Goal: Obtain resource: Obtain resource

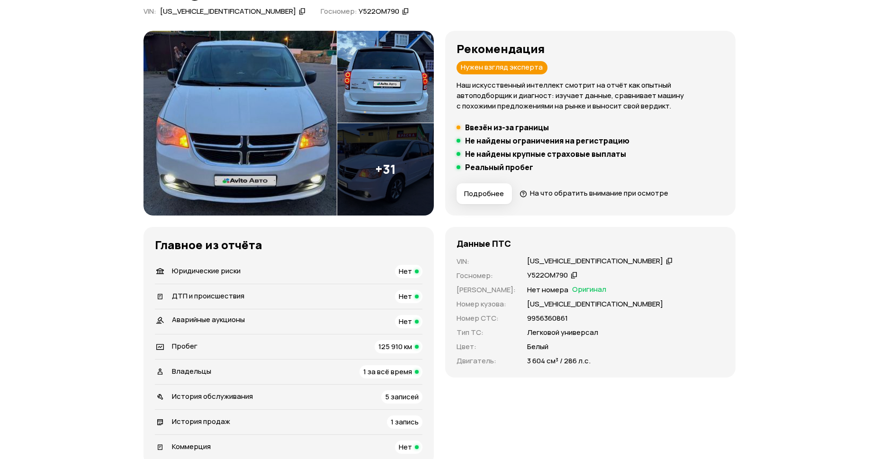
scroll to position [97, 0]
click at [198, 67] on img at bounding box center [240, 123] width 193 height 185
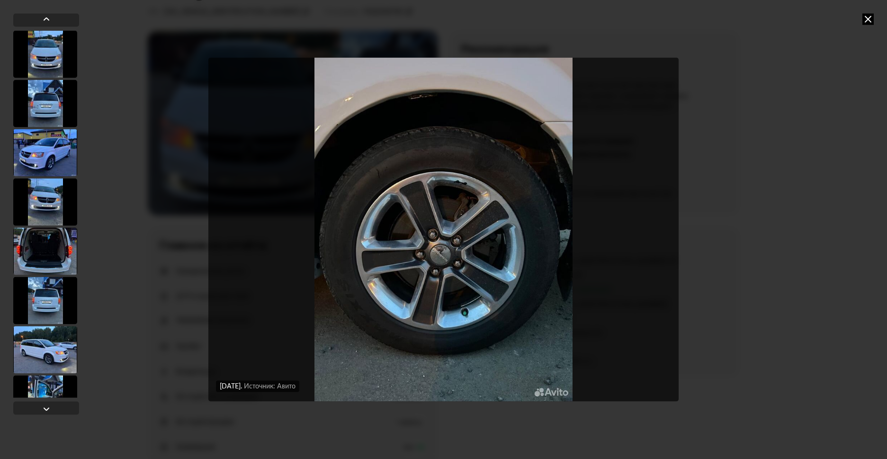
click at [869, 18] on icon at bounding box center [867, 18] width 11 height 11
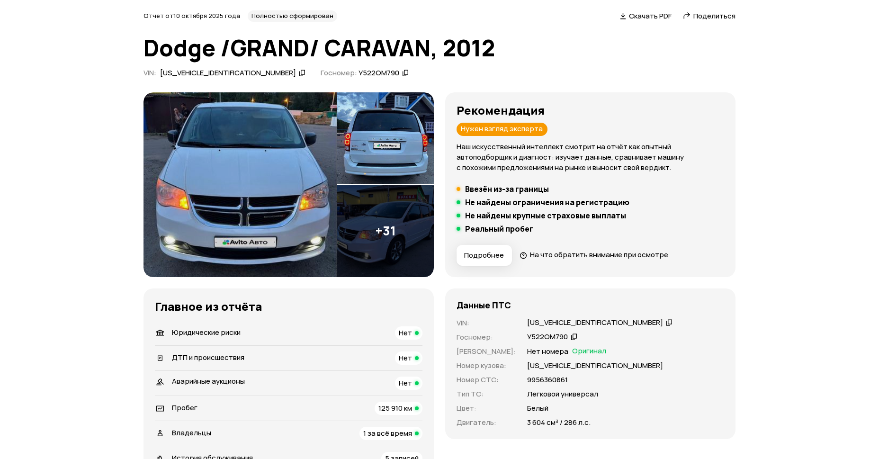
scroll to position [28, 0]
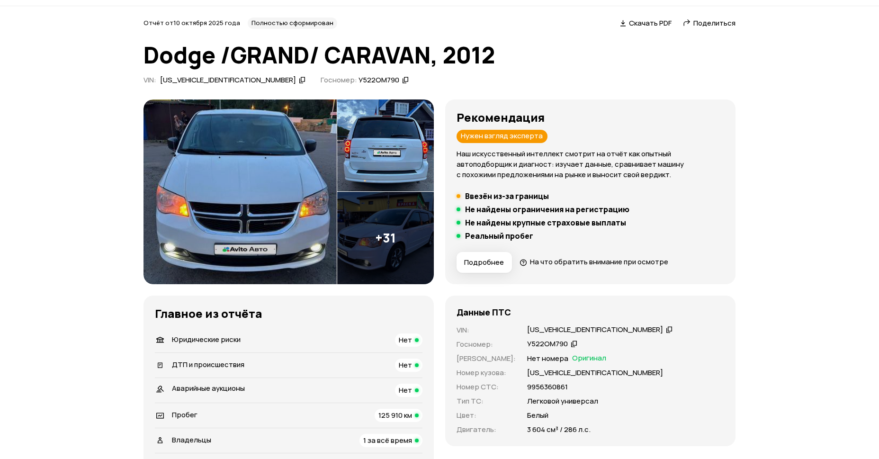
drag, startPoint x: 797, startPoint y: 277, endPoint x: 730, endPoint y: 284, distance: 66.7
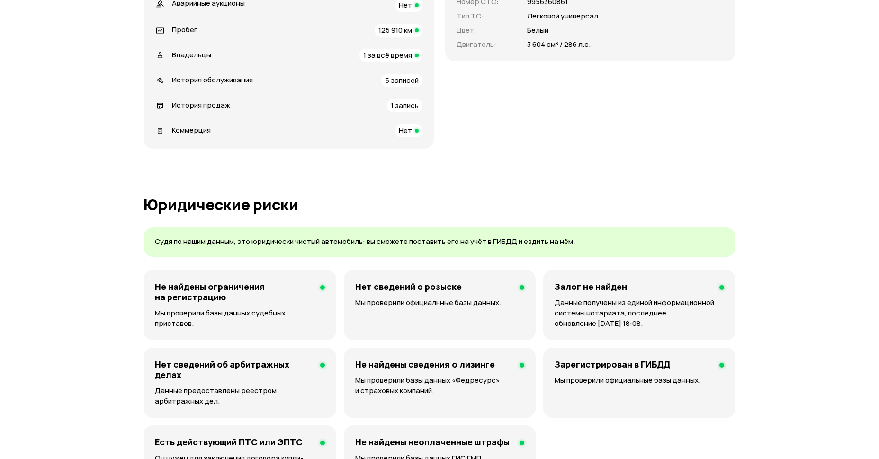
scroll to position [413, 0]
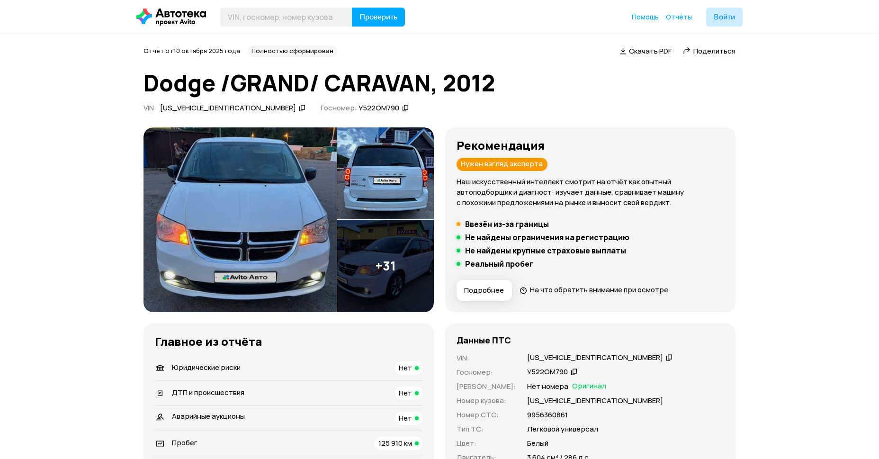
click at [252, 194] on img at bounding box center [240, 219] width 193 height 185
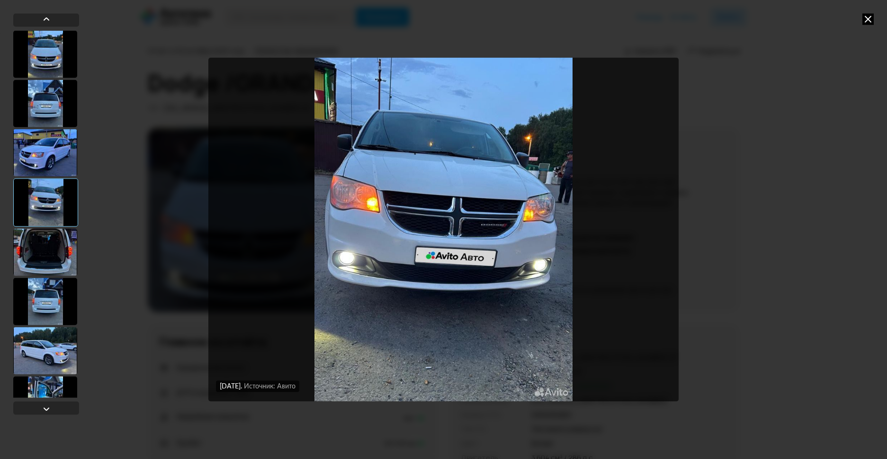
click at [870, 15] on icon at bounding box center [867, 18] width 11 height 11
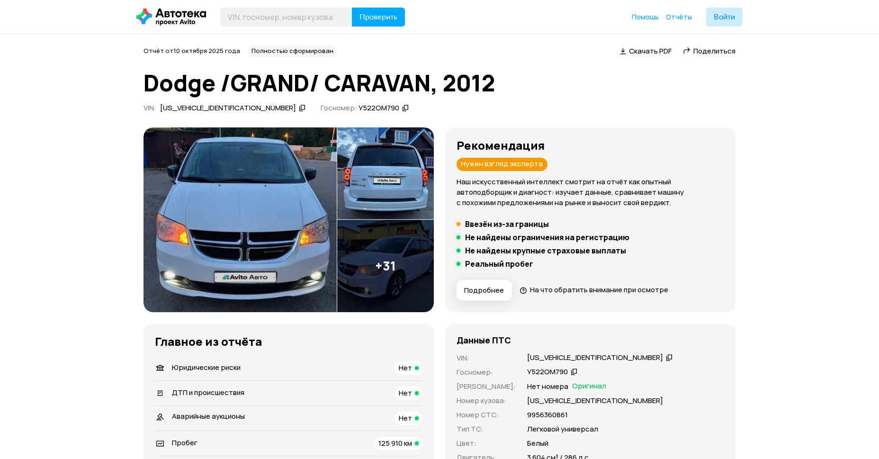
click at [299, 113] on icon at bounding box center [302, 107] width 7 height 9
click at [208, 162] on img at bounding box center [240, 219] width 193 height 185
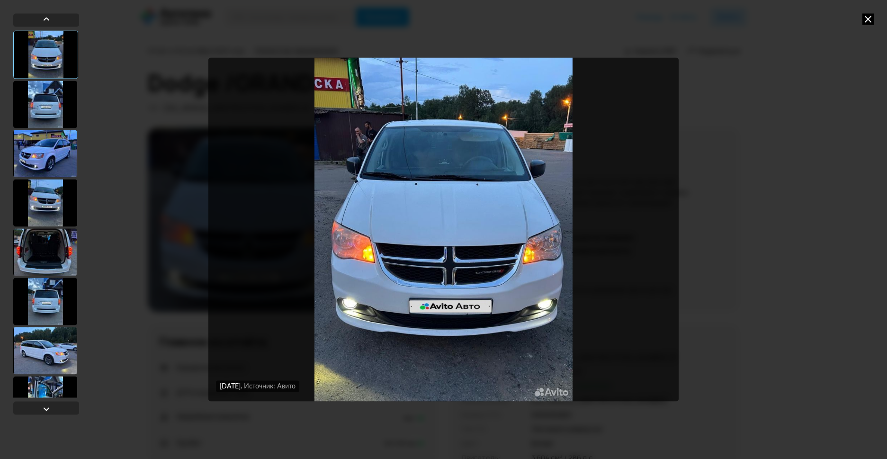
click at [53, 267] on div at bounding box center [45, 251] width 64 height 47
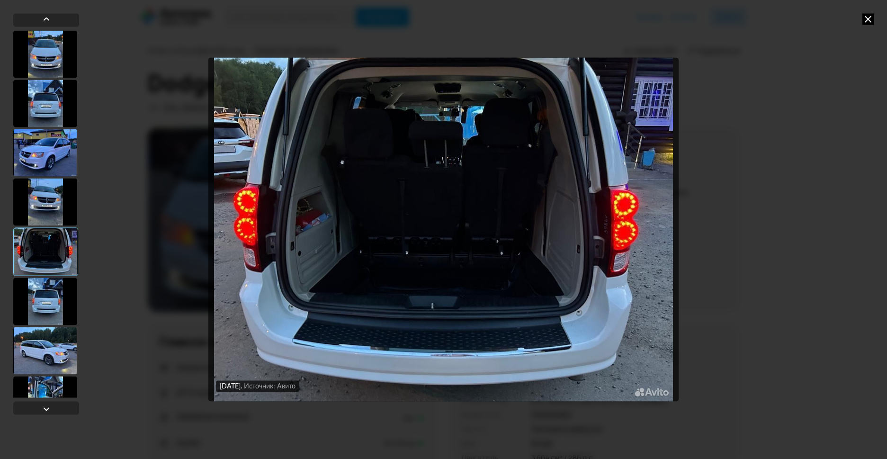
click at [54, 304] on div at bounding box center [45, 301] width 64 height 47
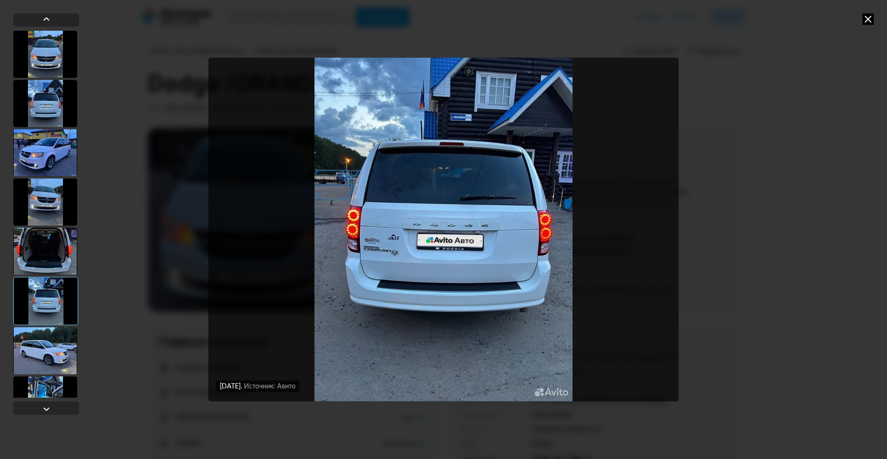
click at [49, 351] on div at bounding box center [45, 350] width 64 height 47
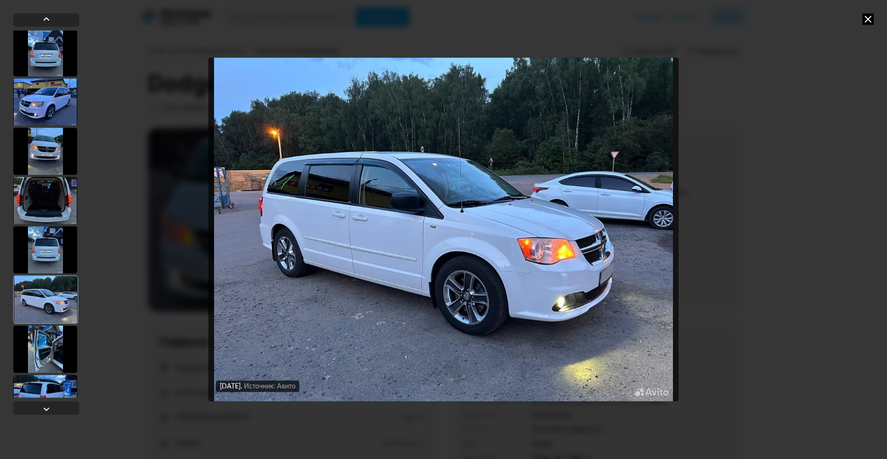
scroll to position [55, 0]
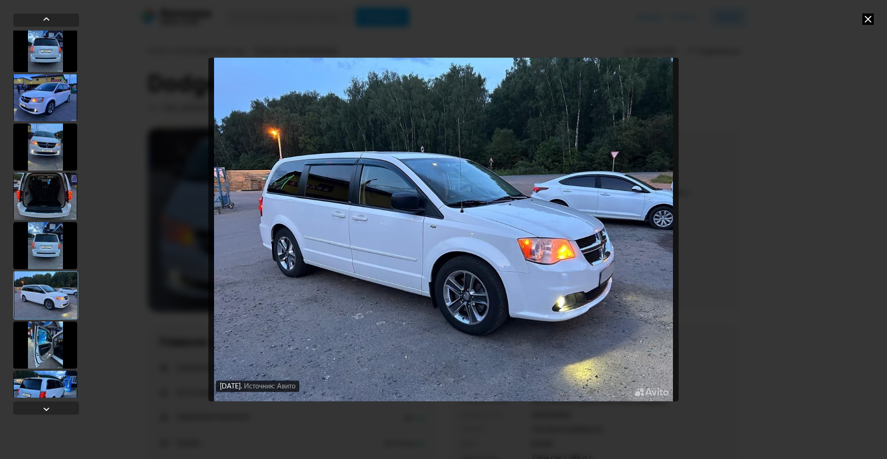
click at [39, 347] on div at bounding box center [45, 344] width 64 height 47
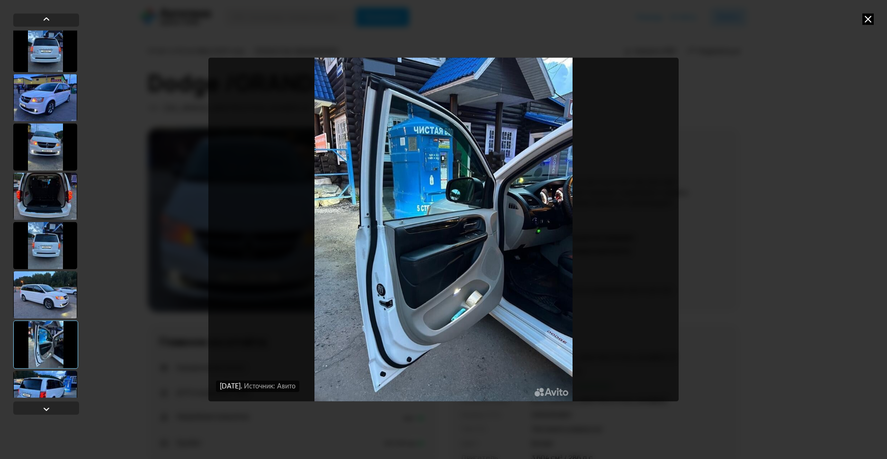
click at [43, 381] on div at bounding box center [45, 393] width 64 height 47
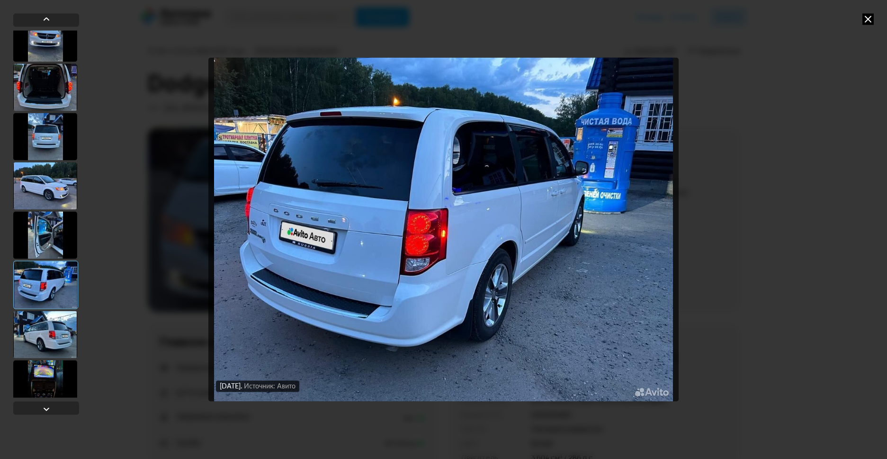
scroll to position [165, 0]
click at [49, 330] on div at bounding box center [45, 333] width 64 height 47
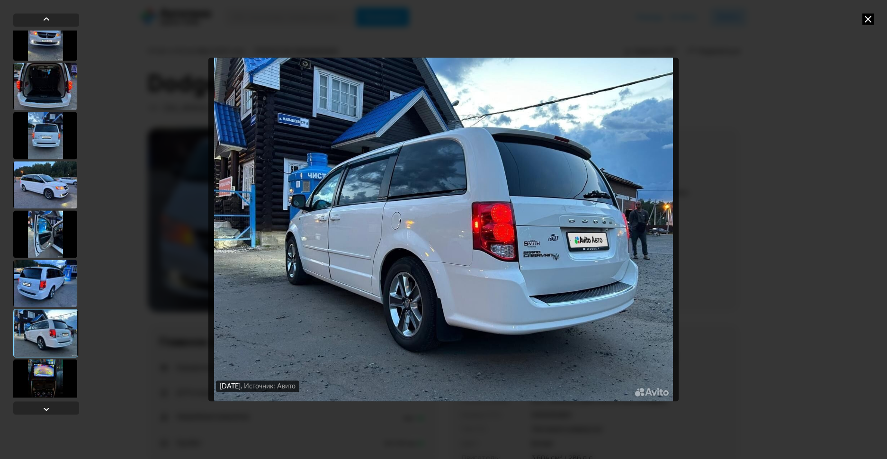
click at [56, 368] on div at bounding box center [45, 382] width 64 height 47
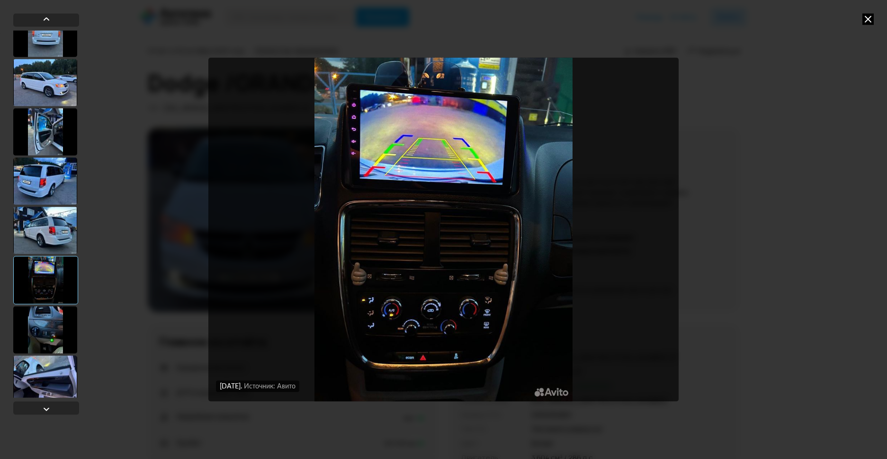
scroll to position [275, 0]
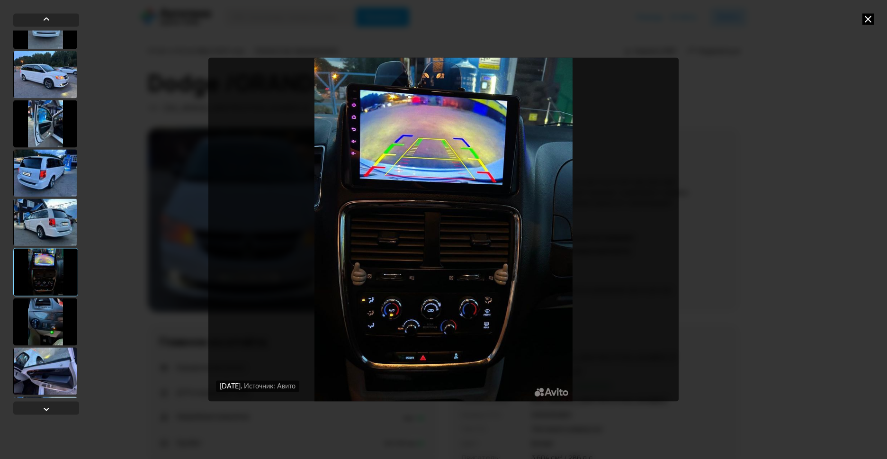
click at [38, 319] on div at bounding box center [45, 321] width 64 height 47
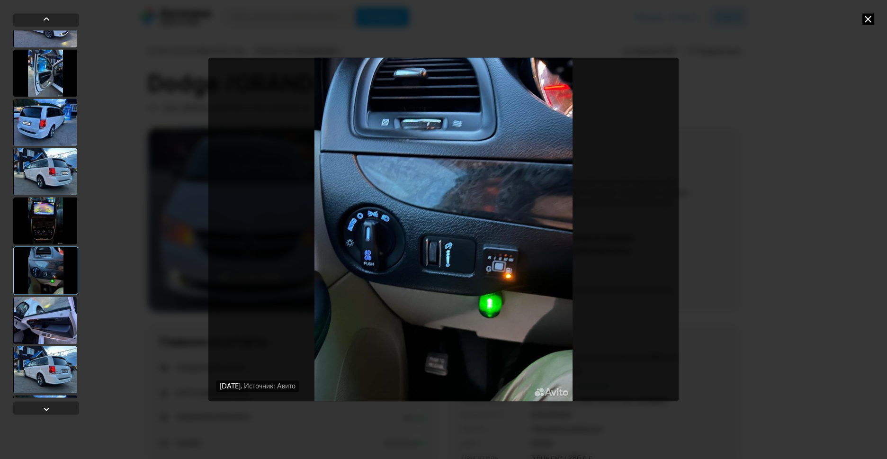
scroll to position [330, 0]
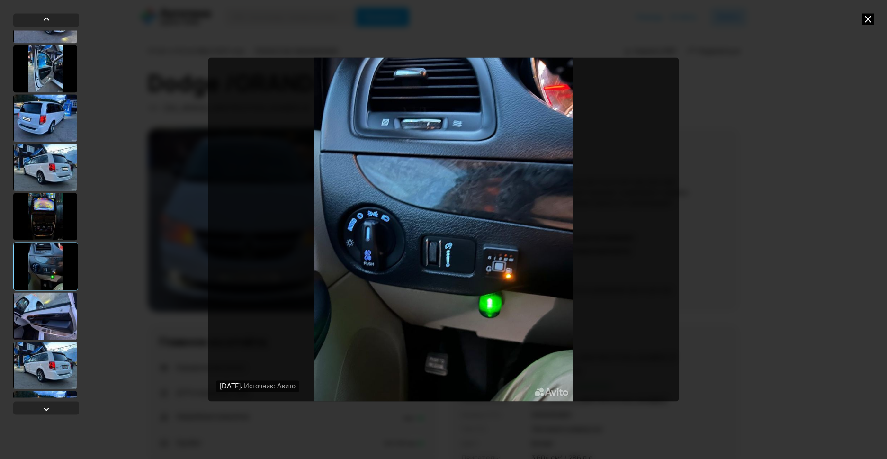
click at [52, 314] on div at bounding box center [45, 315] width 64 height 47
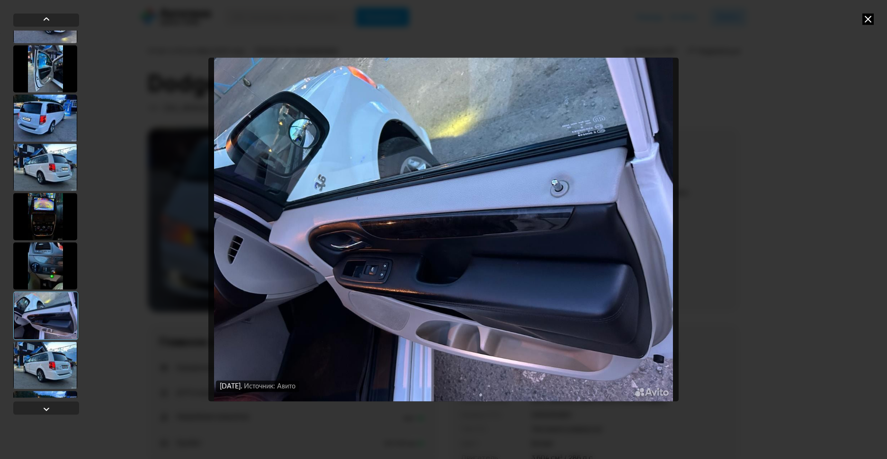
click at [48, 367] on div at bounding box center [45, 364] width 64 height 47
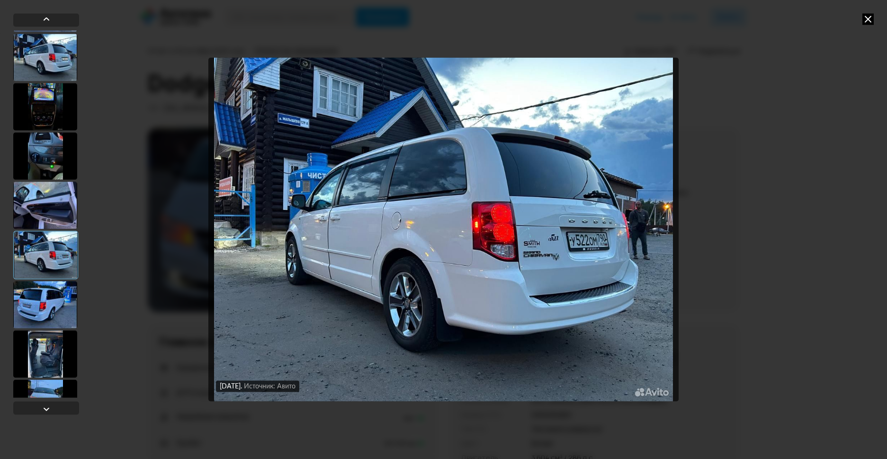
scroll to position [440, 0]
click at [49, 305] on div at bounding box center [45, 303] width 64 height 47
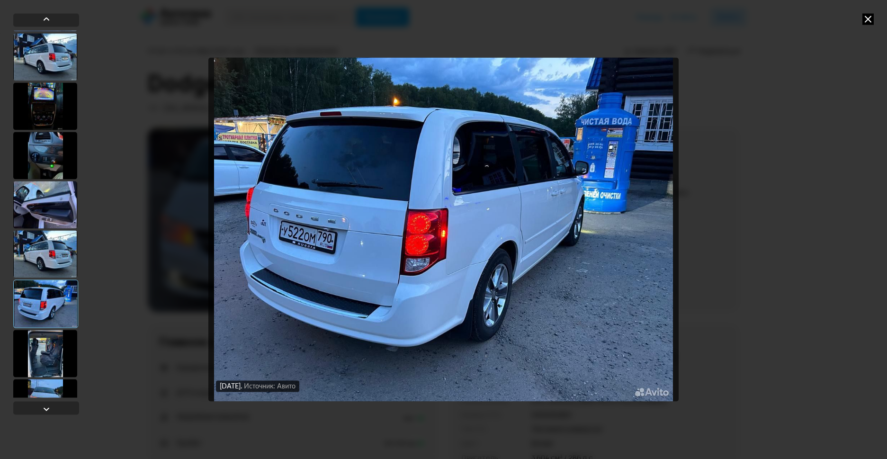
click at [873, 19] on icon at bounding box center [867, 18] width 11 height 11
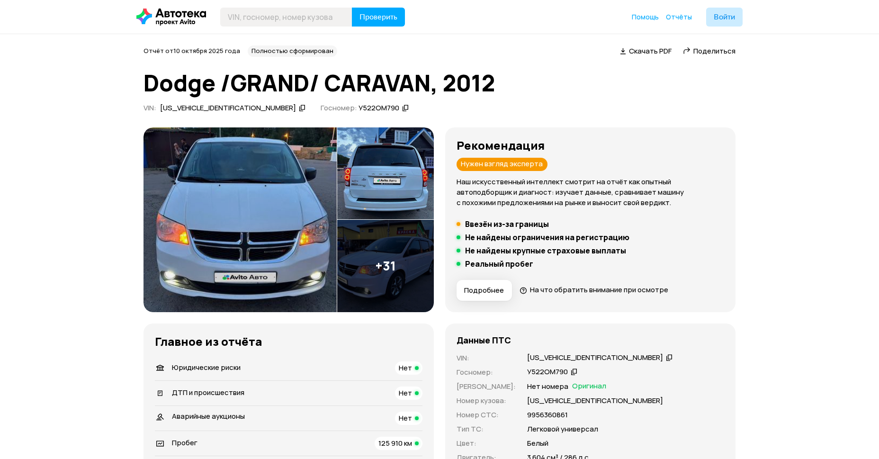
click at [225, 170] on img at bounding box center [240, 219] width 193 height 185
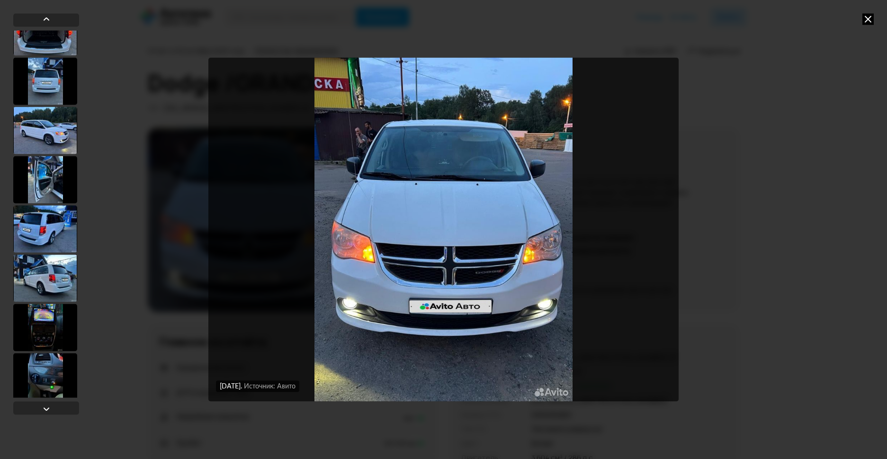
click at [65, 173] on div at bounding box center [45, 179] width 64 height 47
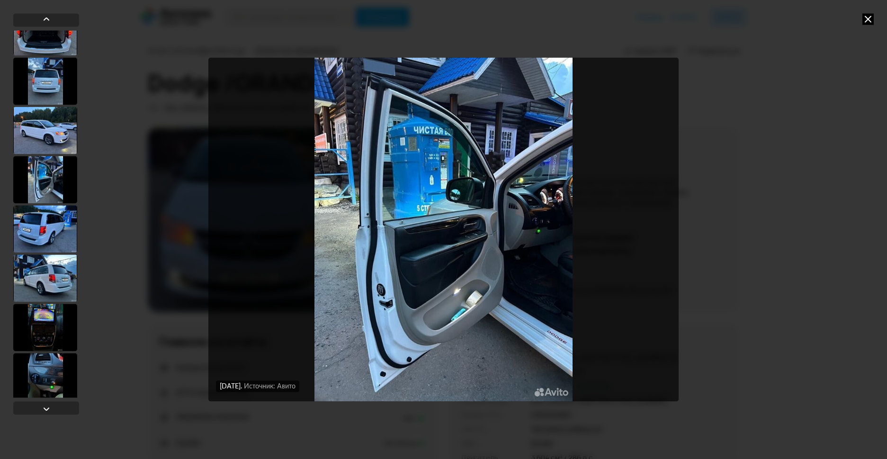
scroll to position [219, 0]
click at [39, 344] on div at bounding box center [45, 328] width 64 height 47
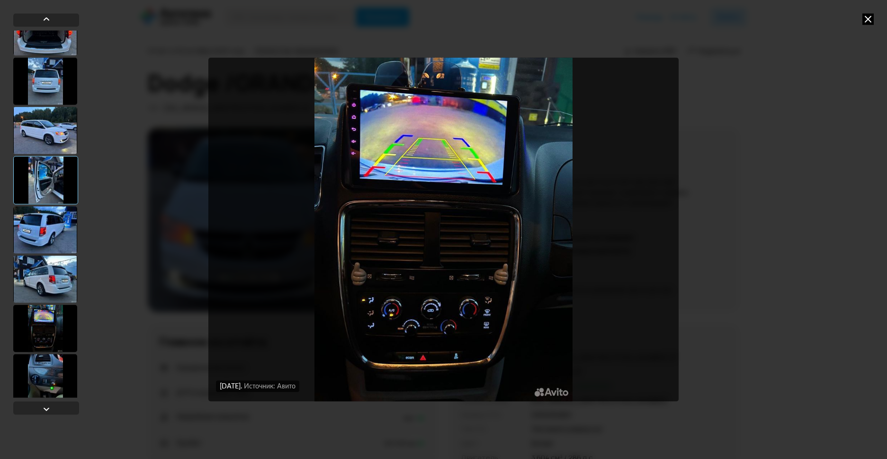
click at [40, 368] on div at bounding box center [45, 377] width 64 height 47
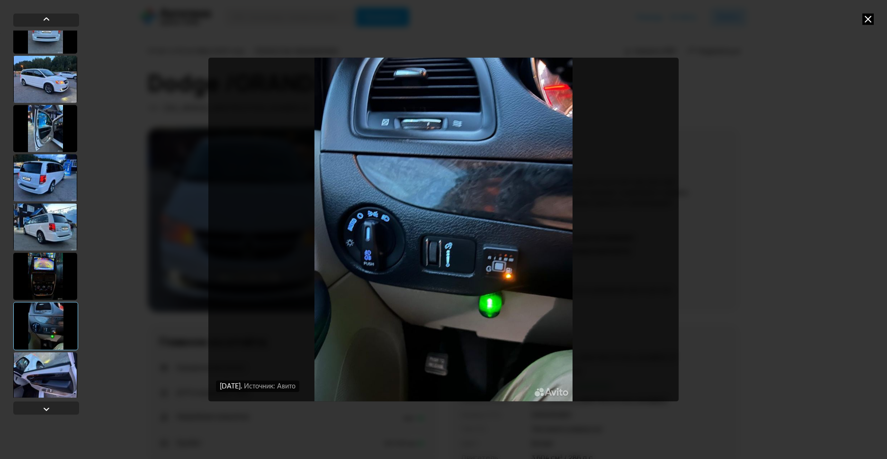
scroll to position [274, 0]
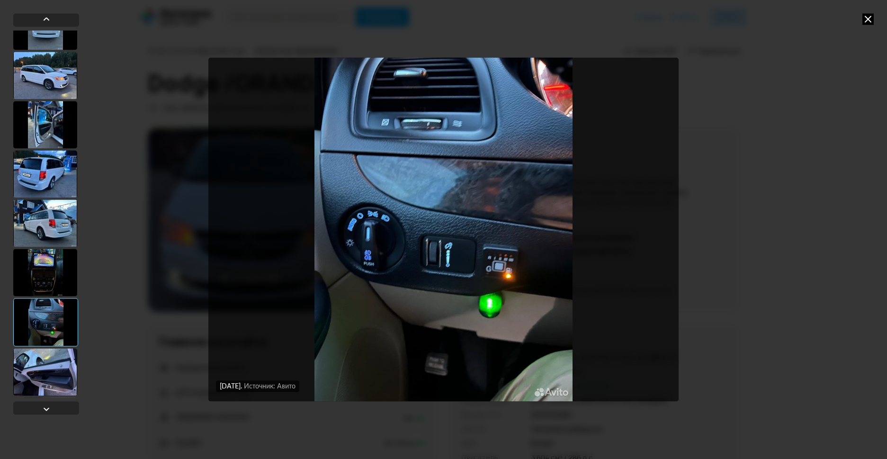
click at [52, 376] on div at bounding box center [45, 371] width 64 height 47
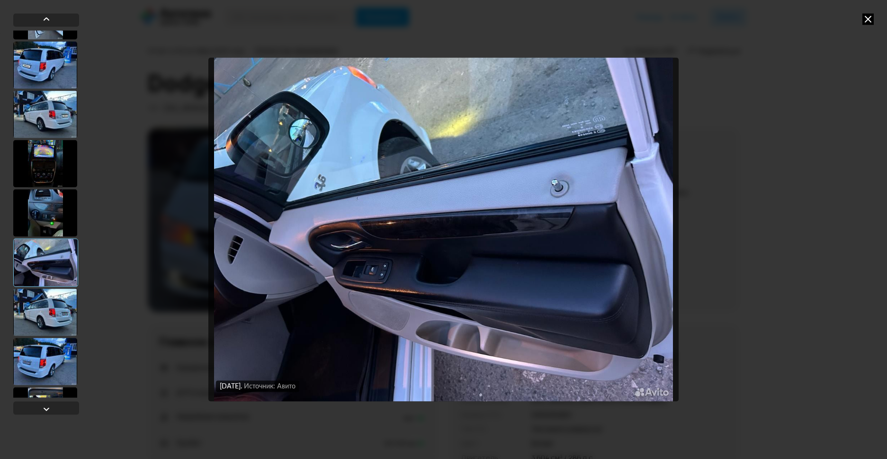
scroll to position [384, 0]
click at [53, 311] on div at bounding box center [45, 310] width 64 height 47
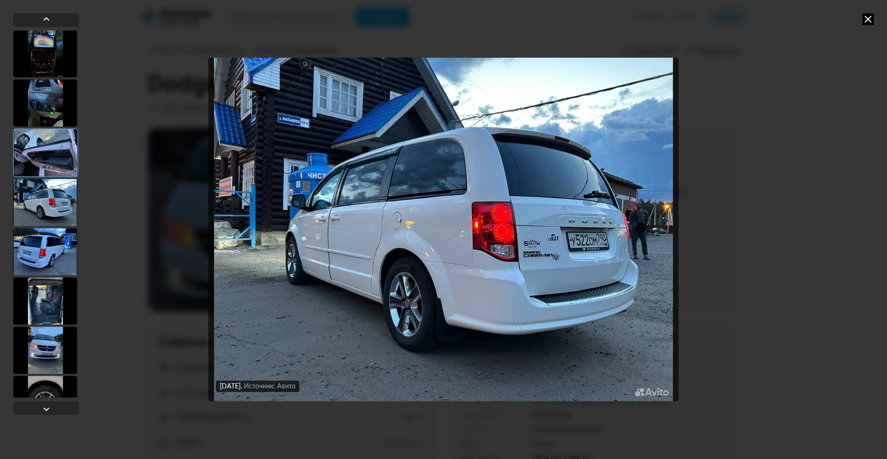
scroll to position [494, 0]
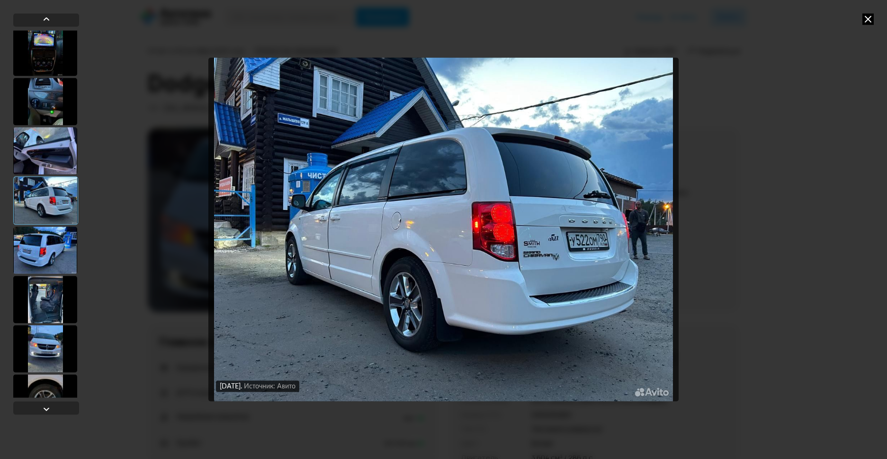
click at [53, 306] on div at bounding box center [45, 299] width 64 height 47
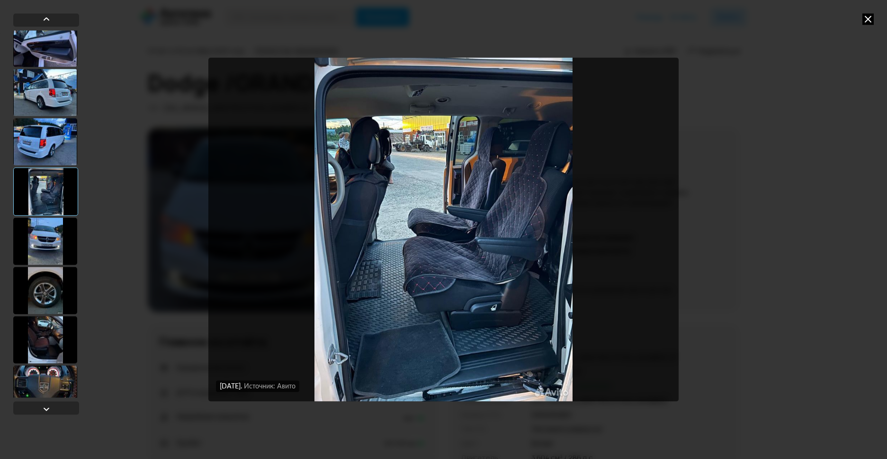
scroll to position [604, 0]
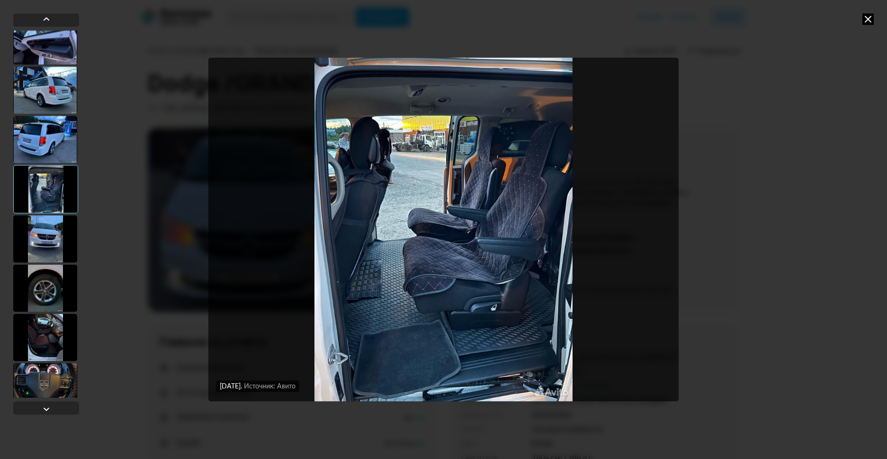
click at [48, 335] on div at bounding box center [45, 337] width 64 height 47
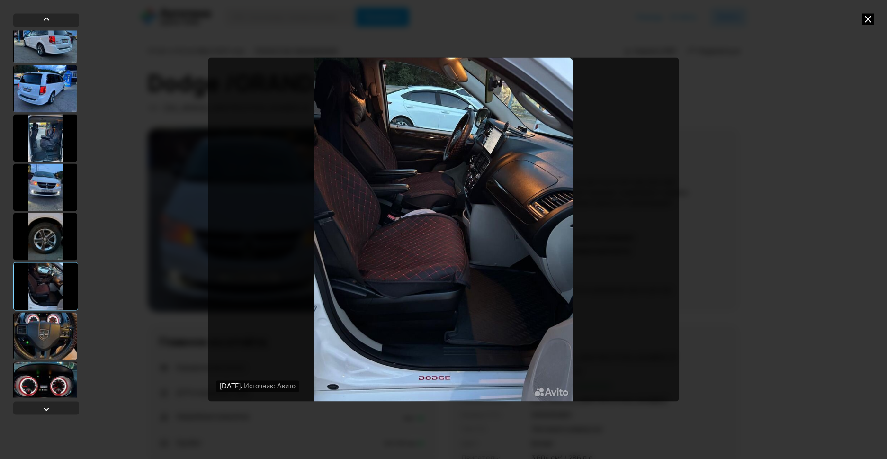
scroll to position [660, 0]
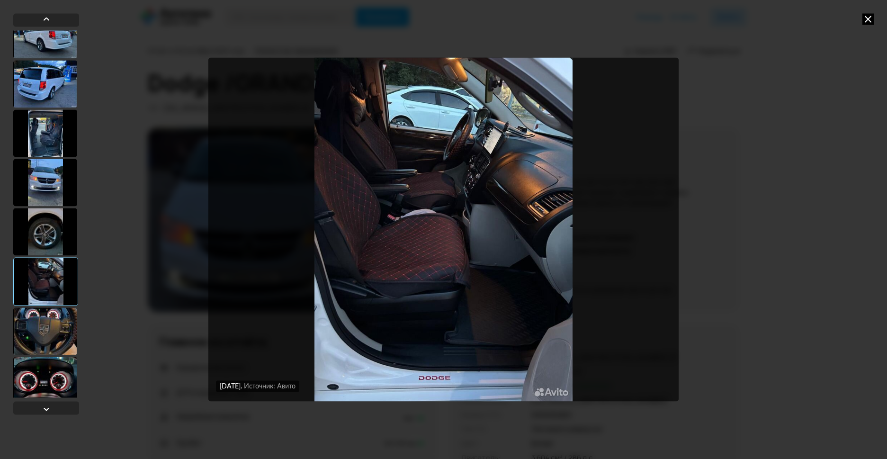
click at [48, 335] on div at bounding box center [45, 330] width 64 height 47
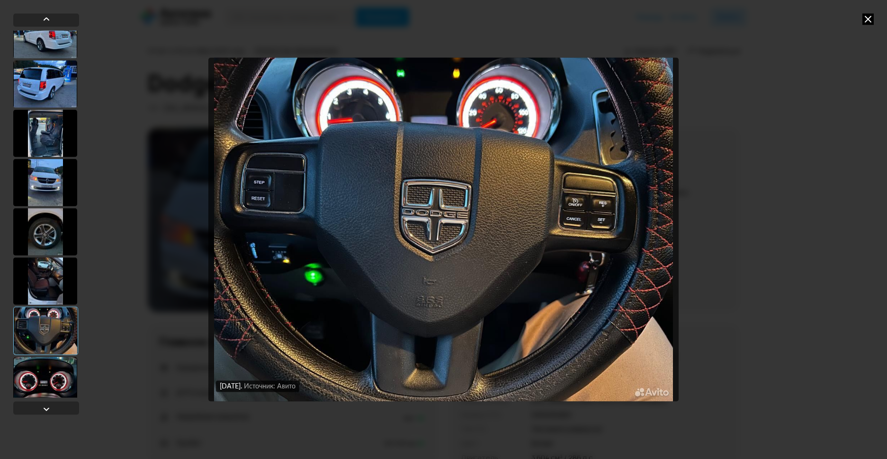
click at [46, 374] on div at bounding box center [45, 380] width 64 height 47
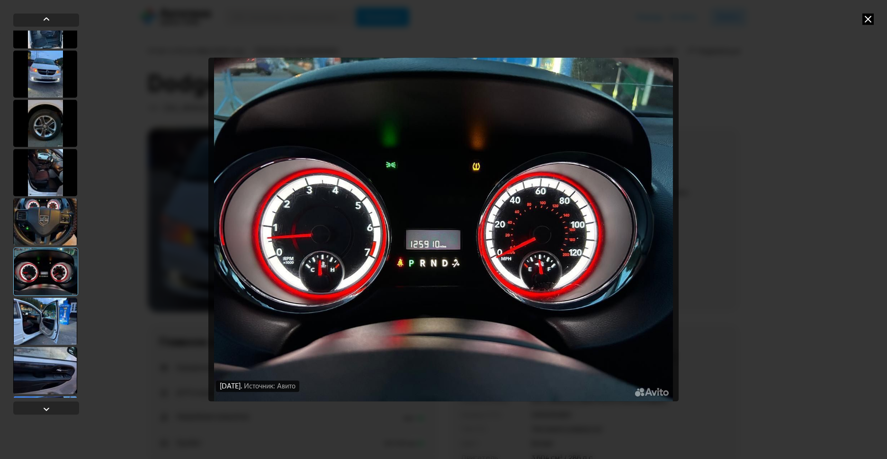
scroll to position [770, 0]
click at [47, 326] on div at bounding box center [45, 319] width 64 height 47
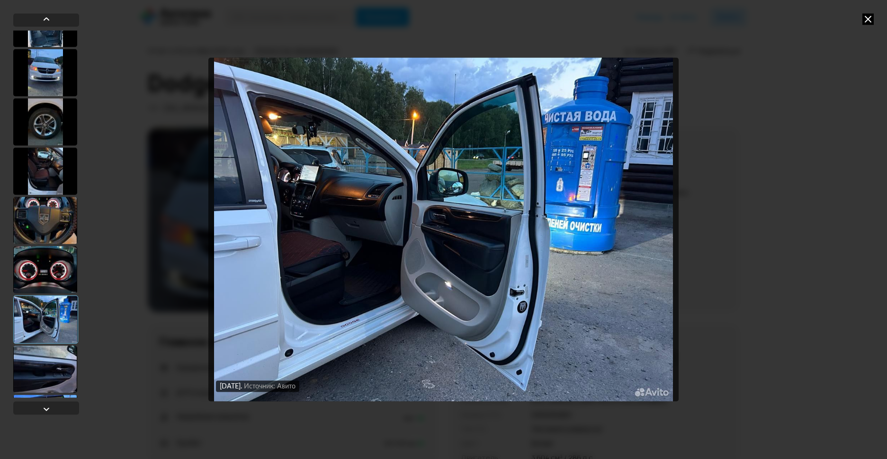
click at [59, 376] on div at bounding box center [45, 368] width 64 height 47
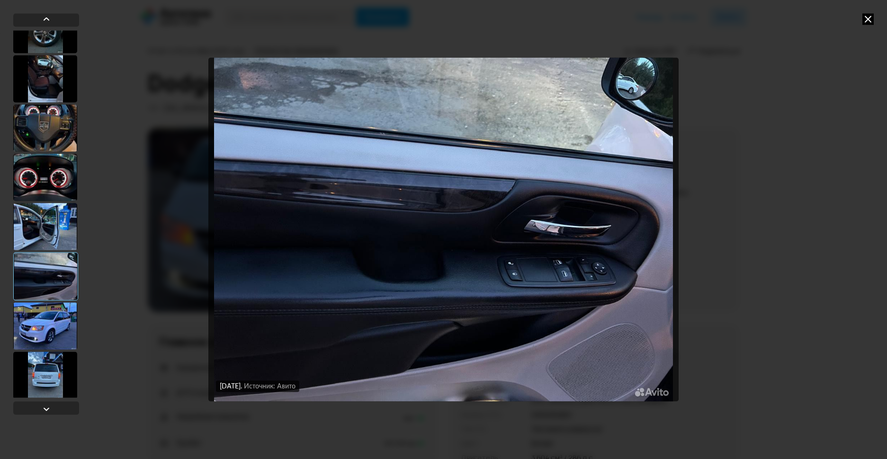
scroll to position [880, 0]
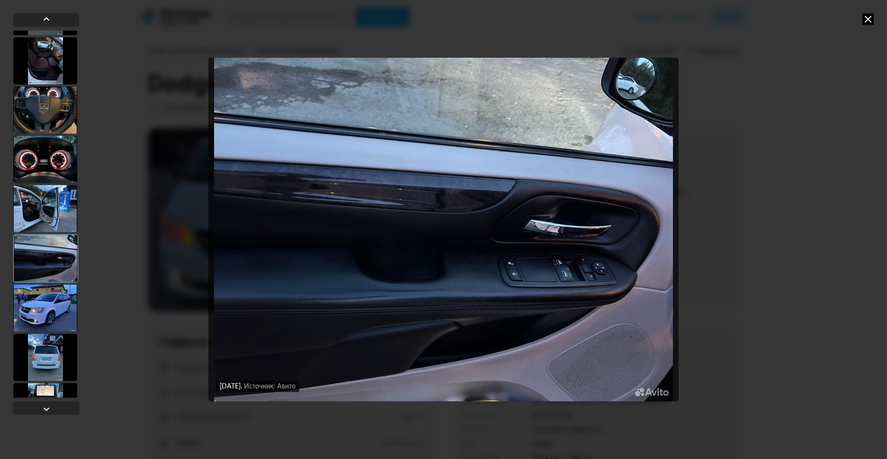
click at [47, 312] on div at bounding box center [45, 307] width 64 height 47
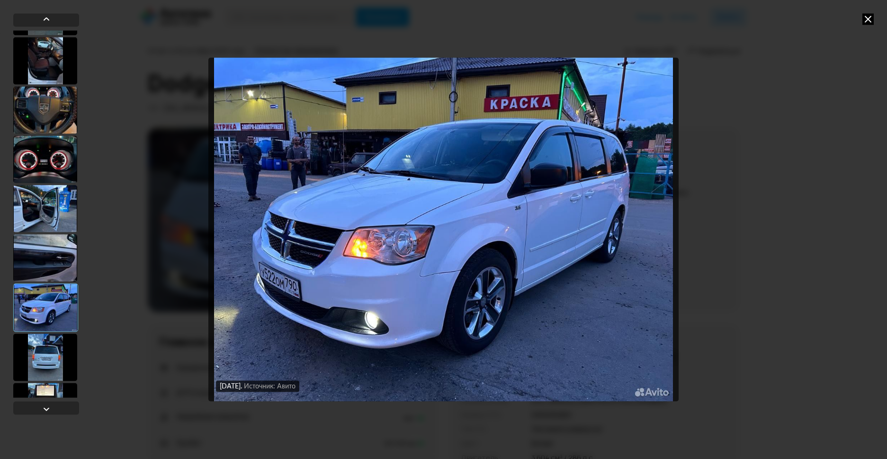
click at [65, 376] on div at bounding box center [45, 356] width 64 height 47
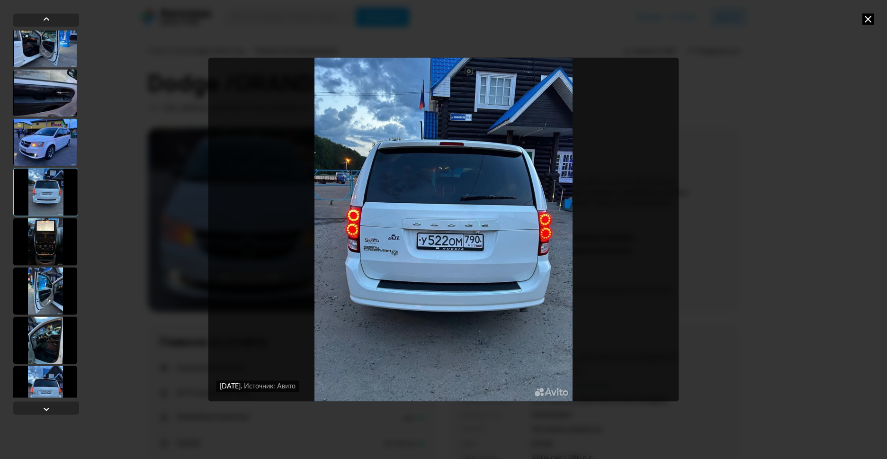
scroll to position [1045, 0]
click at [52, 246] on div at bounding box center [45, 241] width 64 height 47
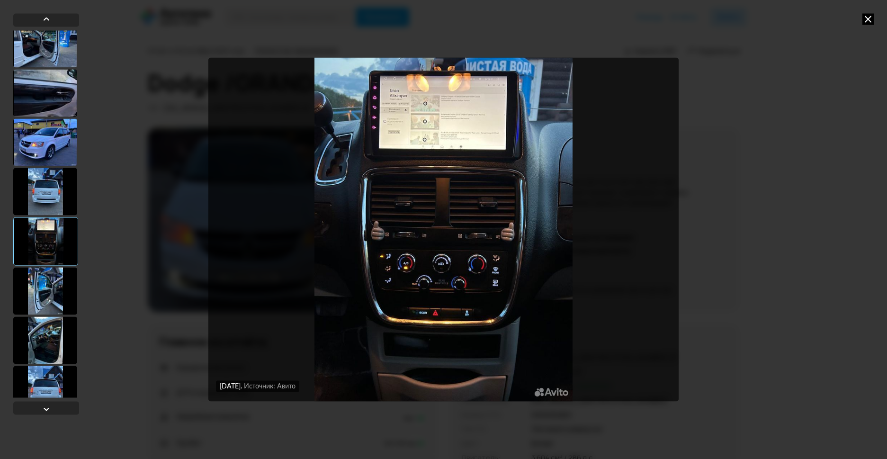
click at [41, 292] on div at bounding box center [45, 290] width 64 height 47
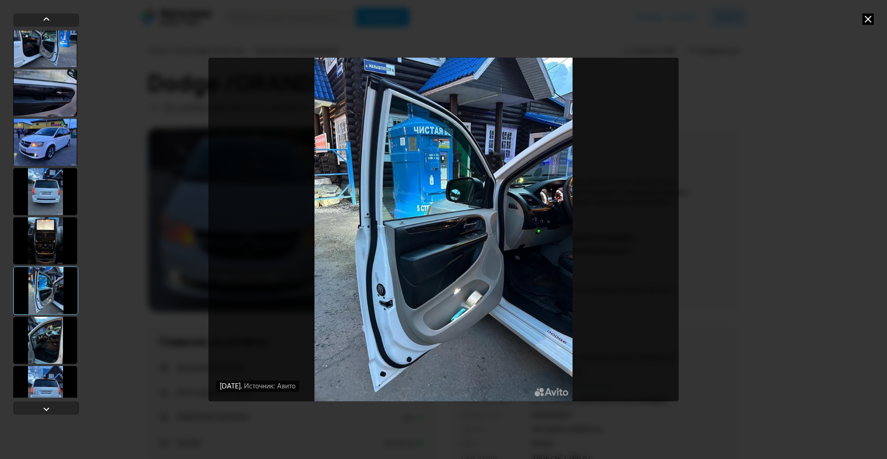
click at [42, 329] on div at bounding box center [45, 339] width 64 height 47
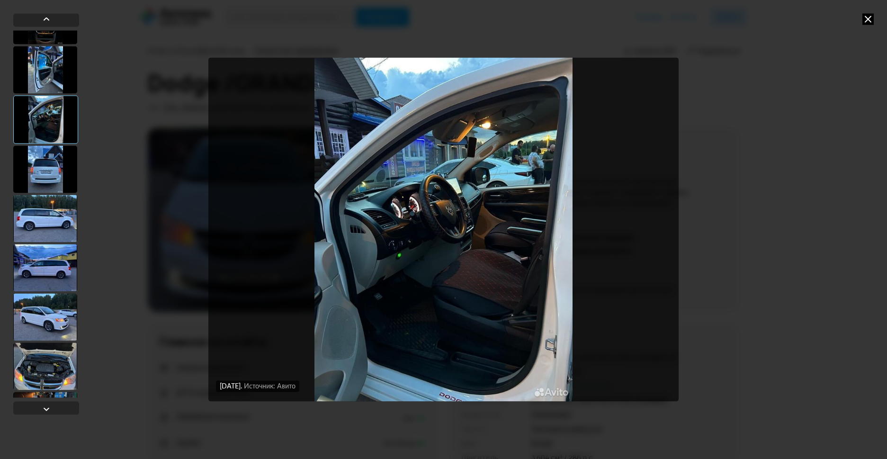
scroll to position [1265, 0]
click at [57, 260] on div at bounding box center [45, 267] width 64 height 47
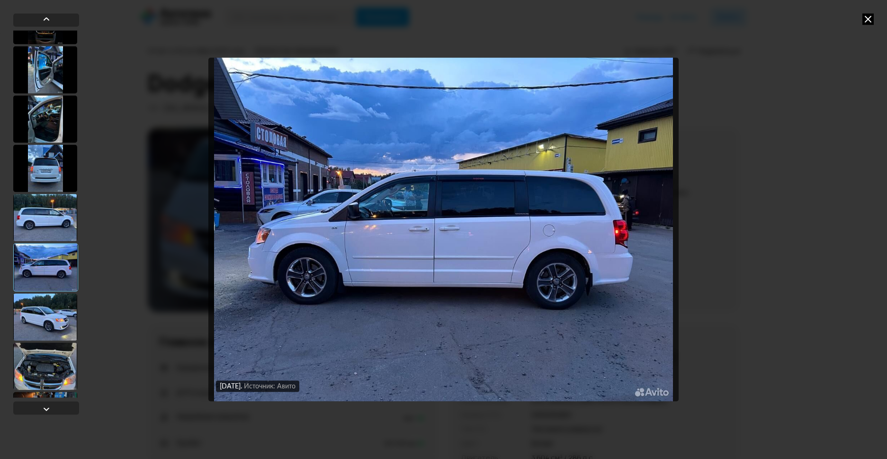
click at [50, 330] on div at bounding box center [45, 316] width 64 height 47
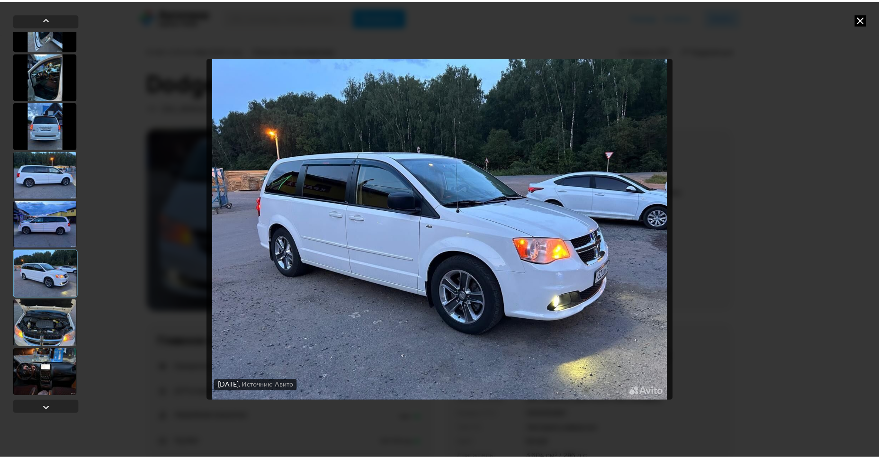
scroll to position [1309, 0]
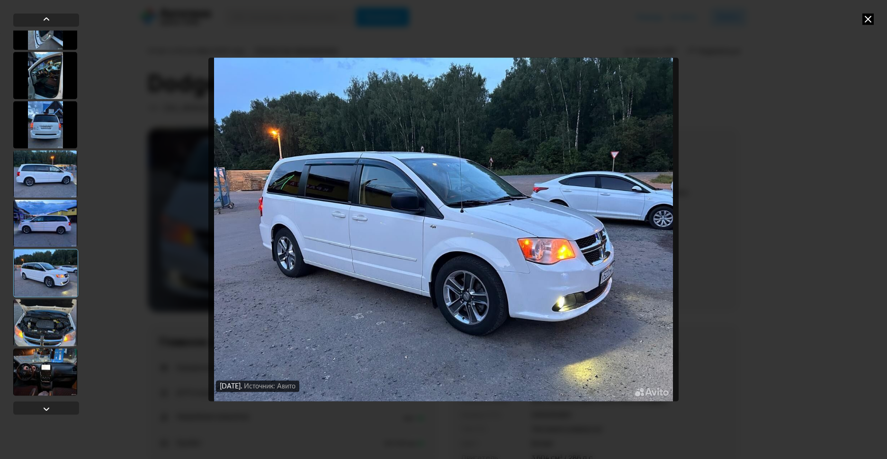
click at [52, 322] on div at bounding box center [45, 322] width 64 height 47
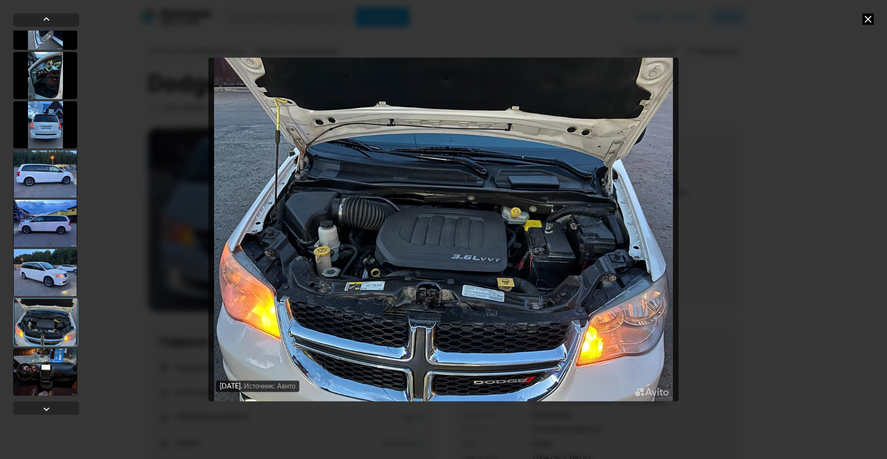
click at [53, 368] on div at bounding box center [45, 371] width 64 height 47
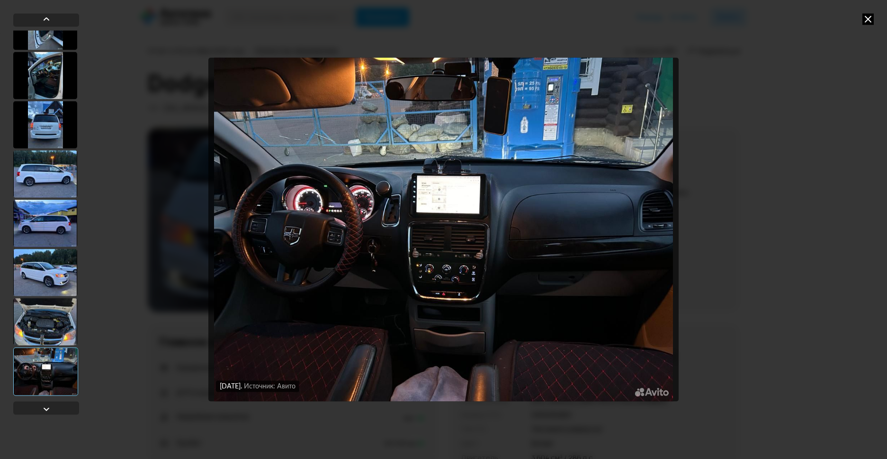
click at [866, 18] on icon at bounding box center [867, 18] width 11 height 11
